Goal: Book appointment/travel/reservation

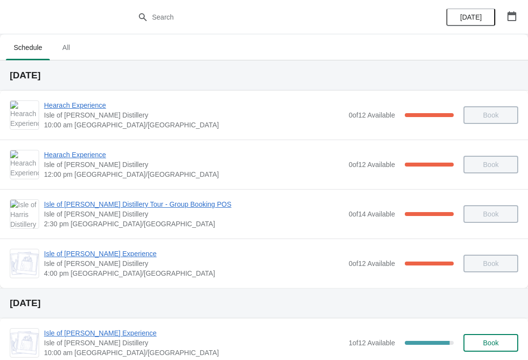
click at [510, 23] on button "button" at bounding box center [512, 16] width 18 height 18
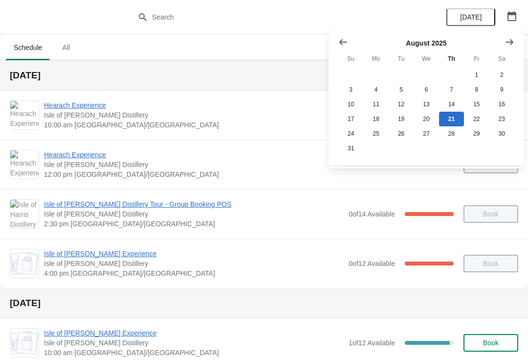
click at [508, 44] on icon "Show next month, September 2025" at bounding box center [510, 42] width 10 height 10
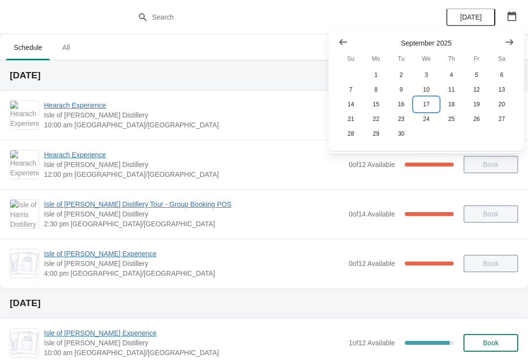
click at [424, 107] on button "17" at bounding box center [426, 104] width 25 height 15
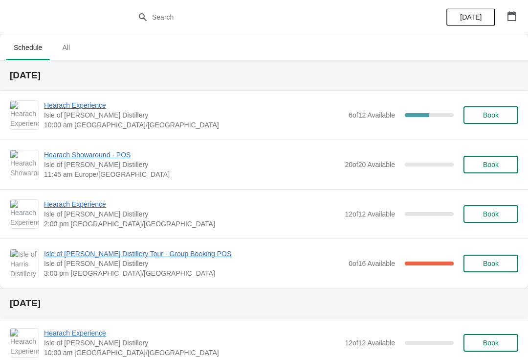
click at [498, 162] on span "Book" at bounding box center [491, 164] width 16 height 8
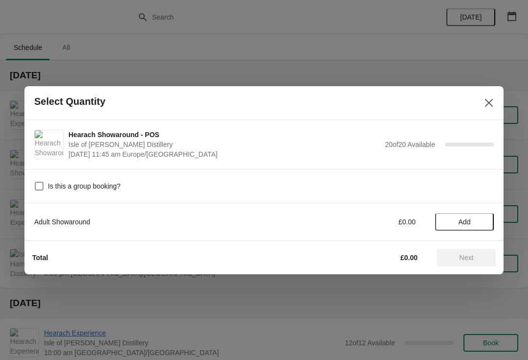
click at [474, 214] on button "Add" at bounding box center [464, 222] width 59 height 18
click at [486, 217] on icon at bounding box center [481, 221] width 10 height 10
click at [485, 218] on icon at bounding box center [481, 221] width 10 height 10
click at [485, 221] on icon at bounding box center [481, 221] width 10 height 10
click at [483, 220] on icon at bounding box center [481, 221] width 10 height 10
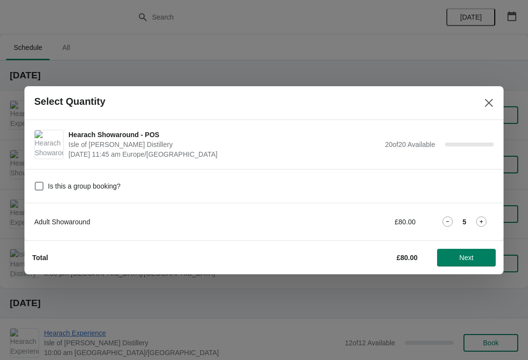
click at [482, 222] on icon at bounding box center [481, 221] width 3 height 3
click at [483, 222] on icon at bounding box center [481, 221] width 10 height 10
click at [483, 220] on icon at bounding box center [481, 221] width 10 height 10
click at [484, 221] on icon at bounding box center [481, 221] width 10 height 10
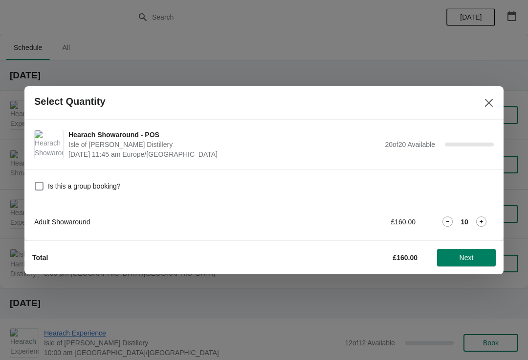
click at [484, 220] on icon at bounding box center [481, 221] width 10 height 10
click at [483, 221] on icon at bounding box center [481, 221] width 10 height 10
click at [483, 222] on icon at bounding box center [481, 221] width 10 height 10
click at [483, 221] on icon at bounding box center [481, 221] width 10 height 10
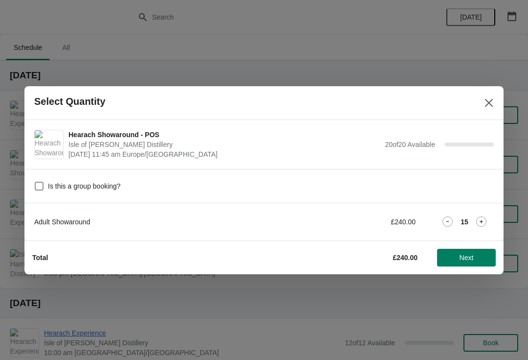
click at [483, 221] on icon at bounding box center [481, 221] width 10 height 10
click at [483, 221] on icon at bounding box center [481, 221] width 3 height 3
click at [484, 222] on icon at bounding box center [481, 221] width 10 height 10
click at [485, 221] on icon at bounding box center [481, 221] width 10 height 10
click at [484, 221] on icon at bounding box center [481, 221] width 10 height 10
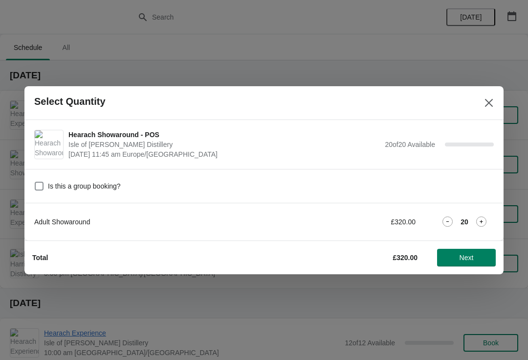
click at [470, 255] on span "Next" at bounding box center [467, 257] width 14 height 8
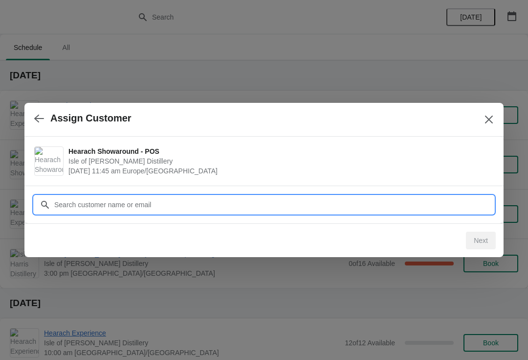
click at [295, 204] on input "Customer" at bounding box center [274, 205] width 440 height 18
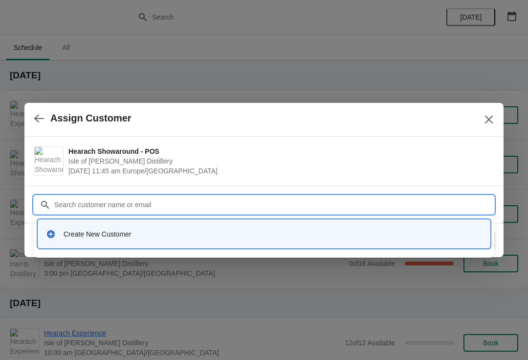
click at [163, 228] on div "Create New Customer" at bounding box center [264, 234] width 444 height 20
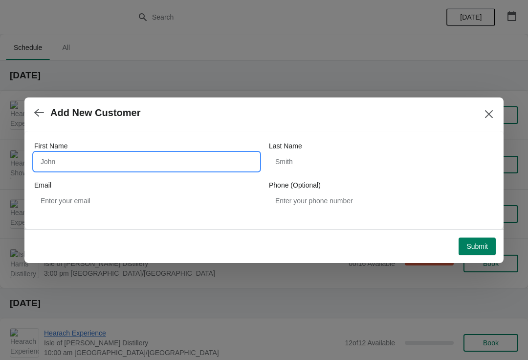
click at [101, 160] on input "First Name" at bounding box center [146, 162] width 225 height 18
type input "Hayley"
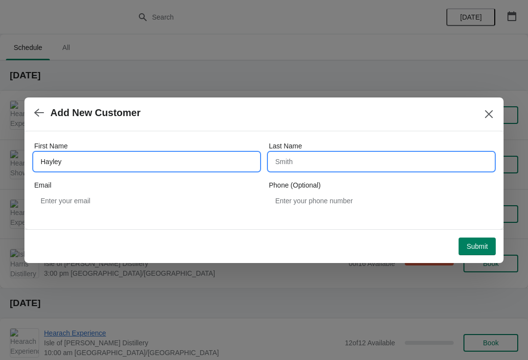
click at [330, 164] on input "Last Name" at bounding box center [381, 162] width 225 height 18
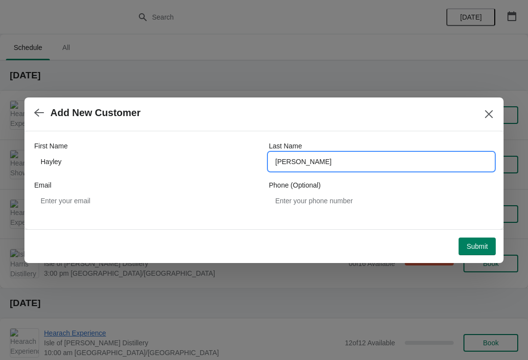
type input "[PERSON_NAME]"
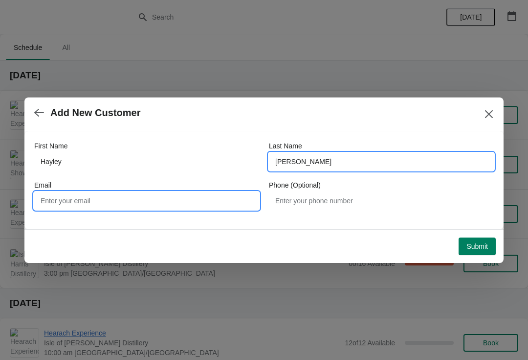
click at [161, 203] on input "Email" at bounding box center [146, 201] width 225 height 18
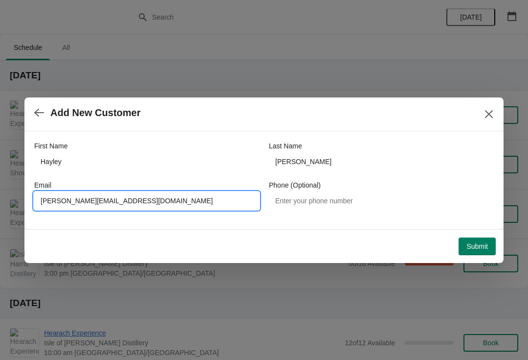
type input "[PERSON_NAME][EMAIL_ADDRESS][DOMAIN_NAME]"
click at [482, 250] on button "Submit" at bounding box center [477, 246] width 37 height 18
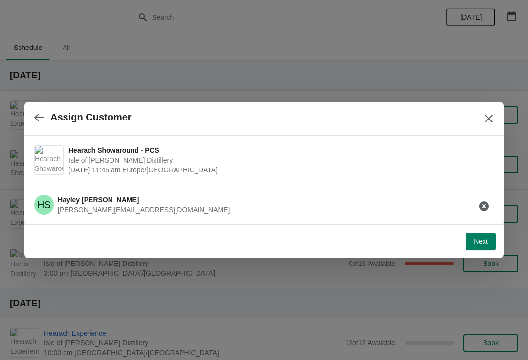
click at [490, 245] on button "Next" at bounding box center [481, 241] width 30 height 18
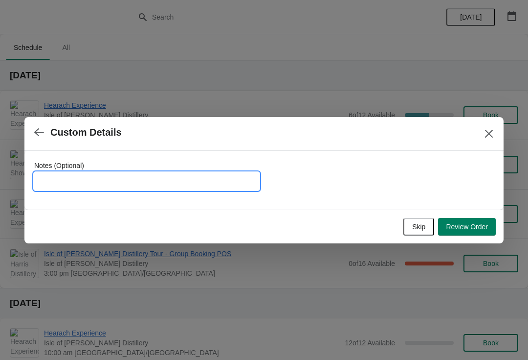
click at [151, 180] on input "Notes (Optional)" at bounding box center [146, 181] width 225 height 18
type input "To be invoiced"
click at [481, 230] on span "Review Order" at bounding box center [467, 227] width 42 height 8
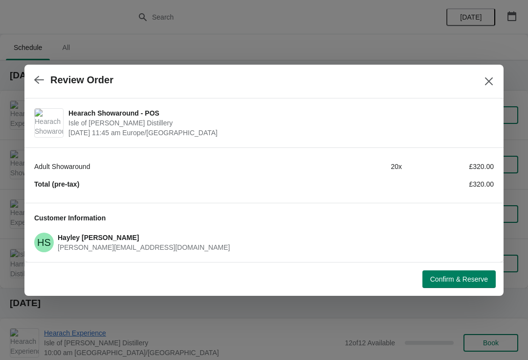
click at [462, 280] on span "Confirm & Reserve" at bounding box center [459, 279] width 58 height 8
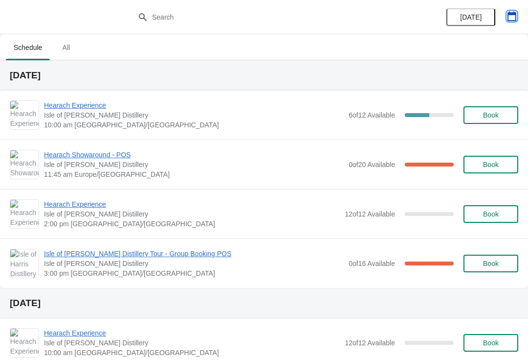
click at [519, 13] on button "button" at bounding box center [512, 16] width 18 height 18
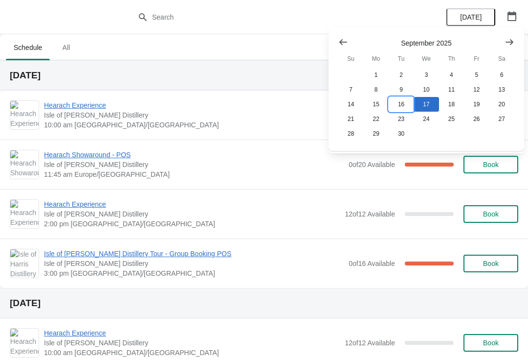
click at [399, 104] on button "16" at bounding box center [401, 104] width 25 height 15
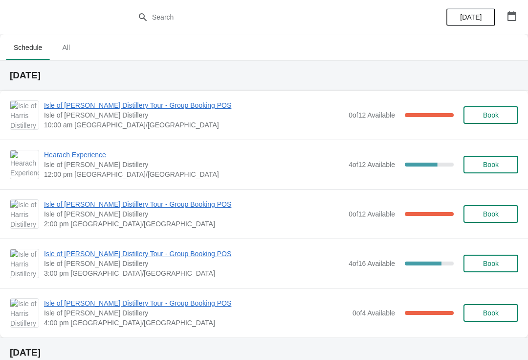
click at [152, 253] on span "Isle of [PERSON_NAME] Distillery Tour - Group Booking POS" at bounding box center [194, 253] width 300 height 10
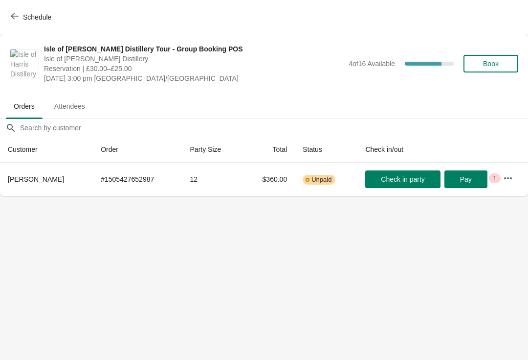
click at [24, 18] on span "Schedule" at bounding box center [37, 17] width 28 height 8
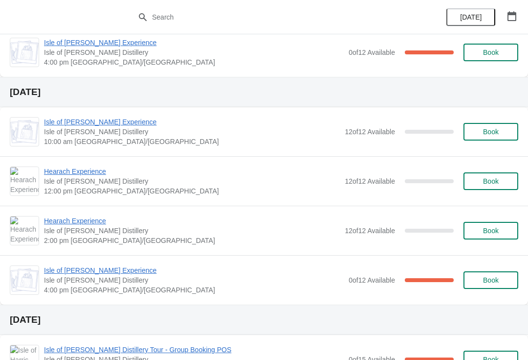
scroll to position [1016, 0]
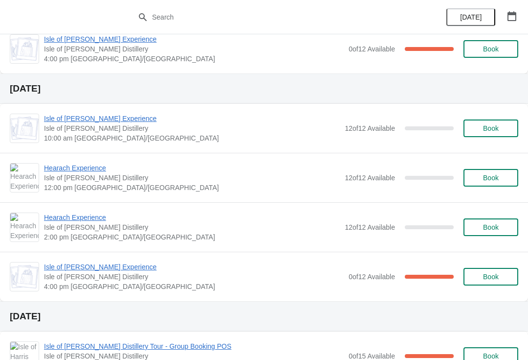
click at [0, 17] on div at bounding box center [264, 17] width 528 height 34
click at [512, 10] on button "button" at bounding box center [512, 16] width 18 height 18
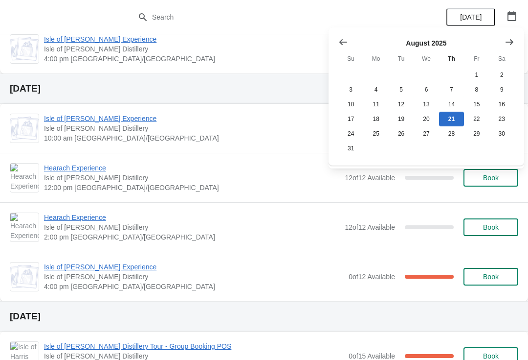
click at [512, 35] on button "Show next month, September 2025" at bounding box center [510, 42] width 18 height 18
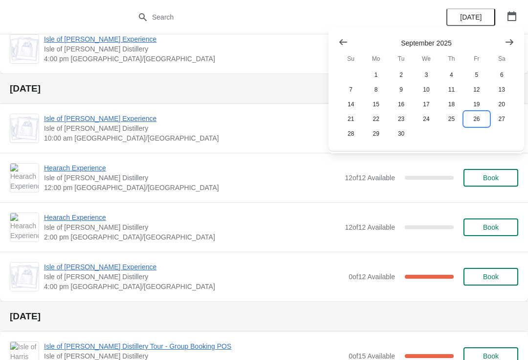
click at [483, 115] on button "26" at bounding box center [476, 119] width 25 height 15
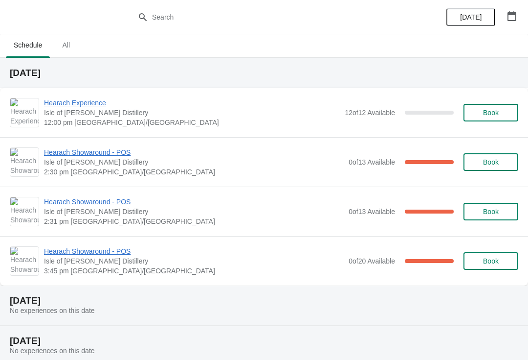
scroll to position [3, 0]
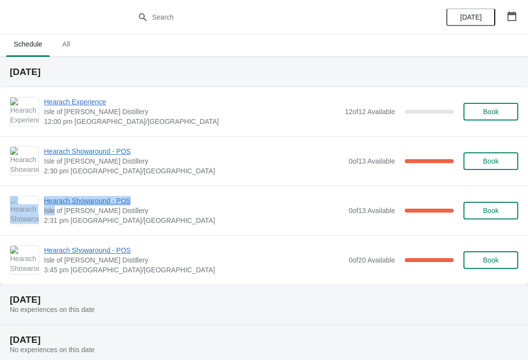
click at [501, 218] on button "Book" at bounding box center [491, 211] width 55 height 18
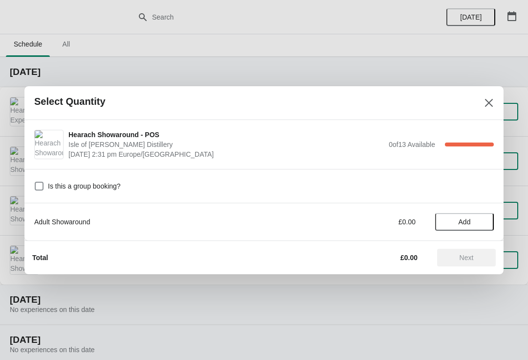
click at [484, 110] on button "Close" at bounding box center [489, 103] width 18 height 18
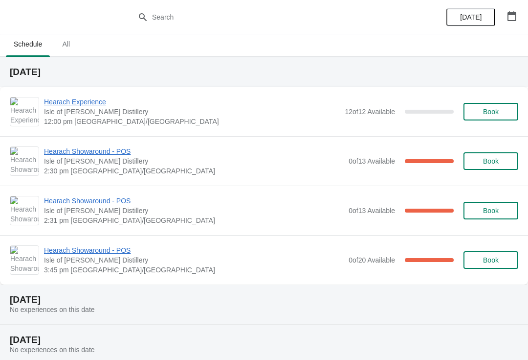
click at [261, 356] on div "[DATE] No experiences on this date" at bounding box center [264, 344] width 528 height 40
